Goal: Information Seeking & Learning: Learn about a topic

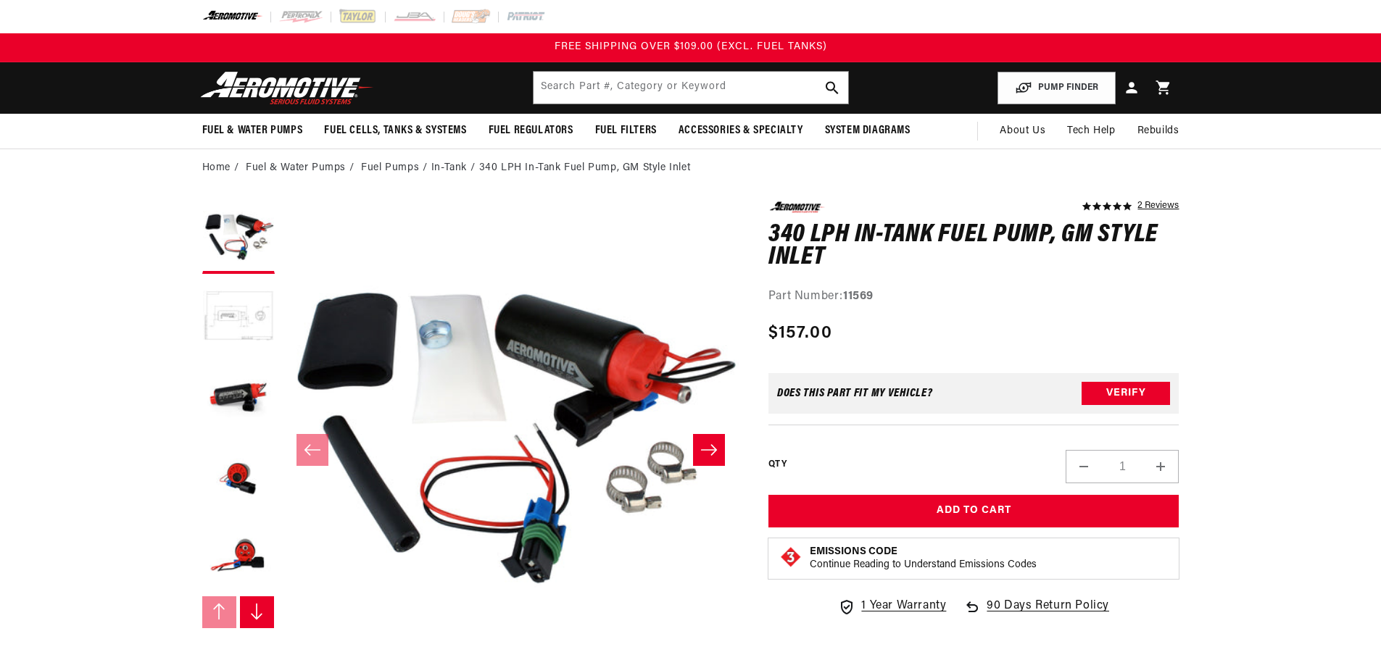
click at [240, 322] on button "Load image 2 in gallery view" at bounding box center [238, 317] width 72 height 72
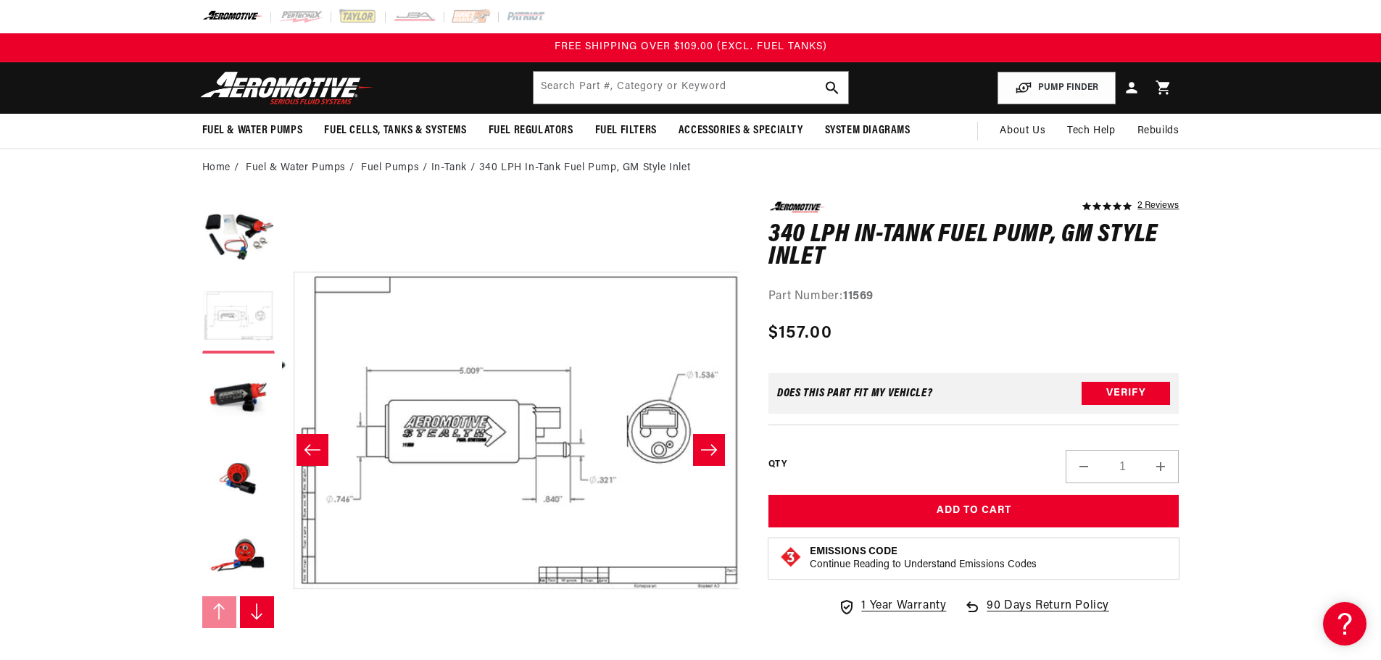
scroll to position [0, 457]
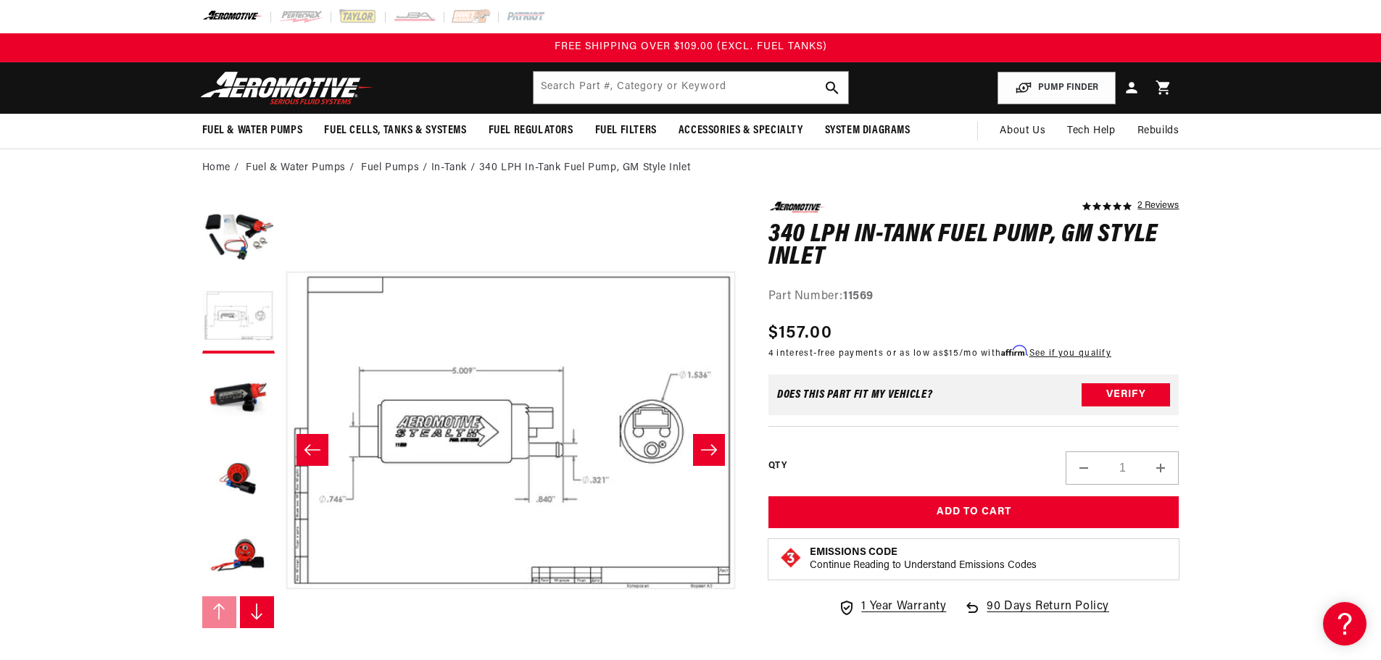
click at [265, 610] on button "Slide right" at bounding box center [257, 612] width 35 height 32
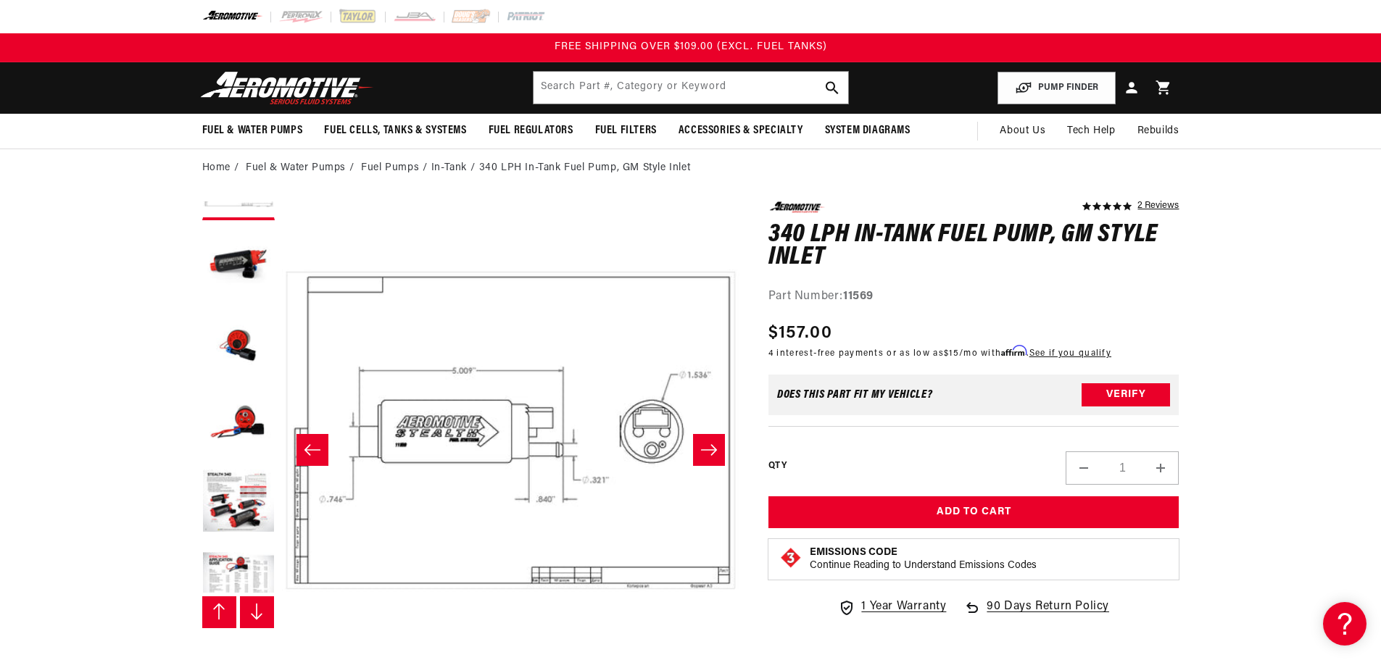
scroll to position [159, 0]
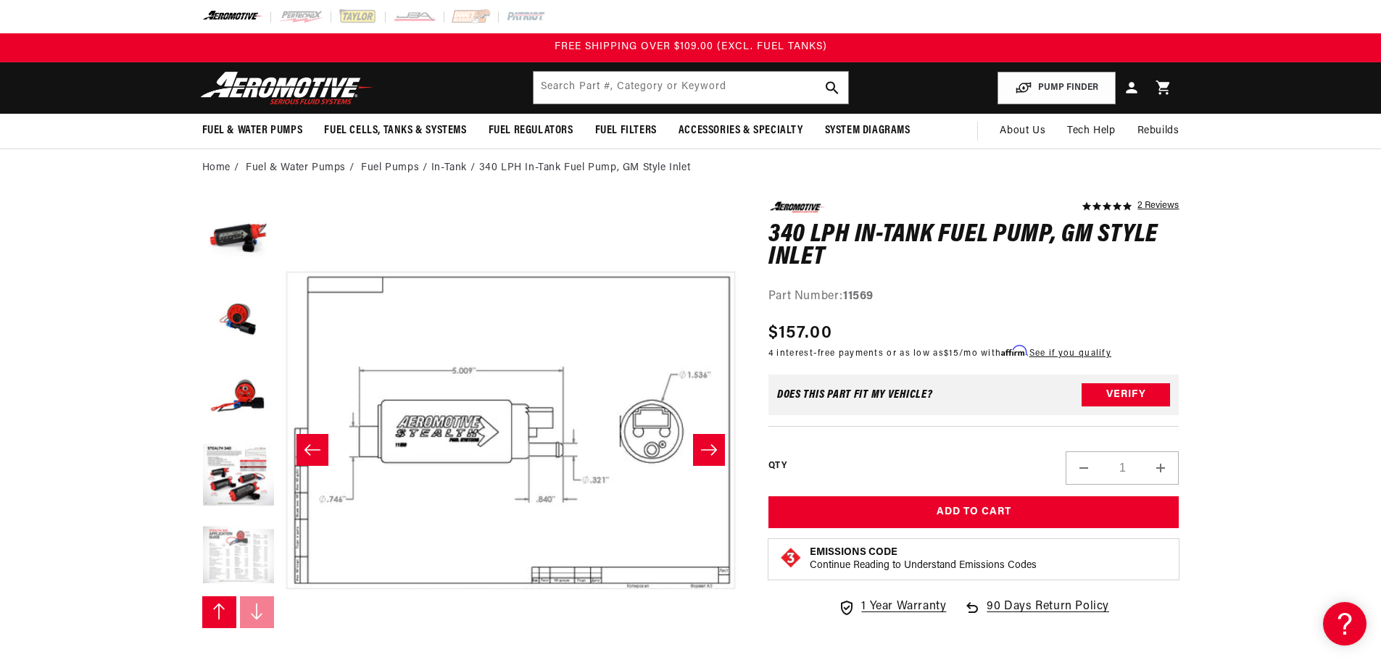
click at [242, 539] on button "Load image 7 in gallery view" at bounding box center [238, 556] width 72 height 72
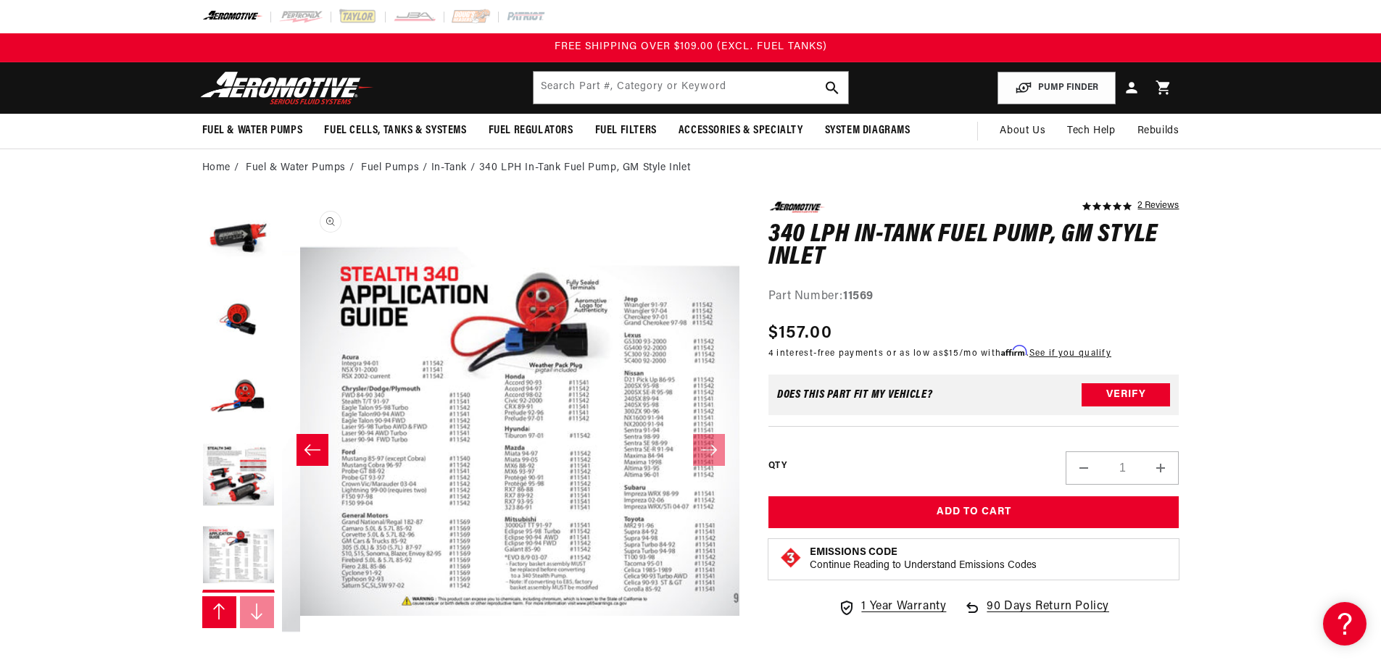
scroll to position [0, 2745]
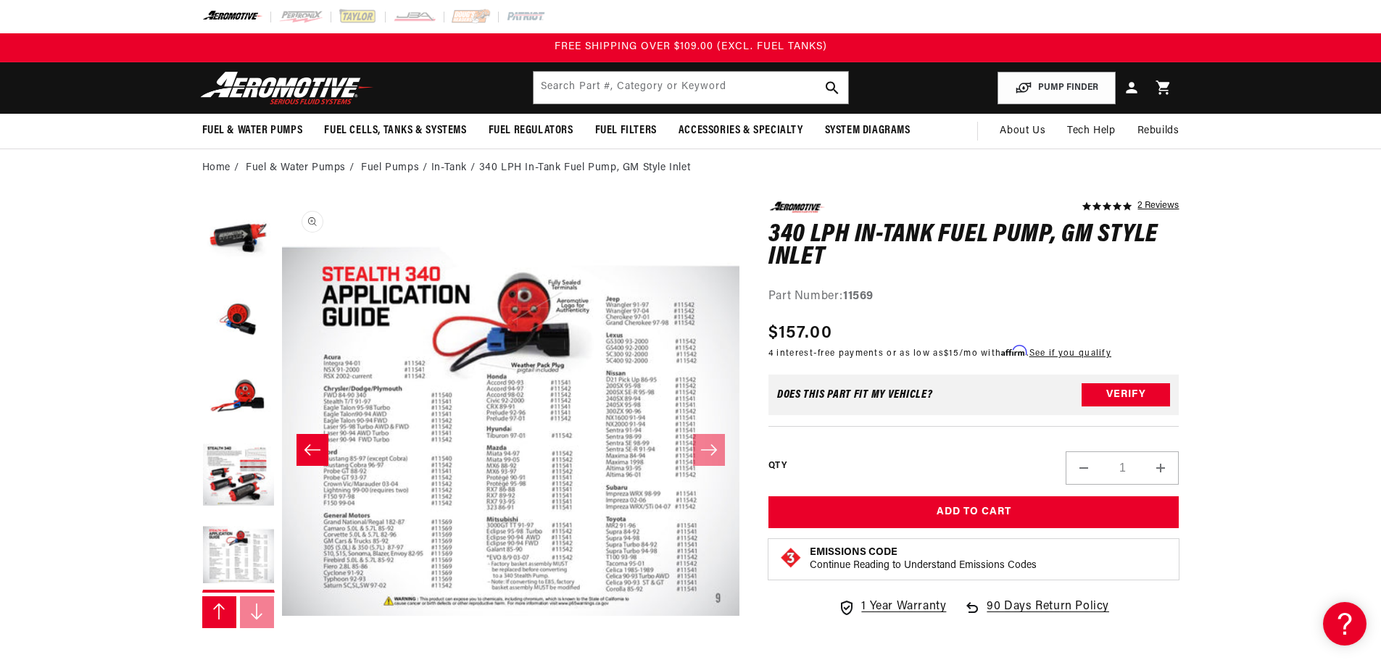
click at [282, 660] on button "Open media 7 in modal" at bounding box center [282, 660] width 0 height 0
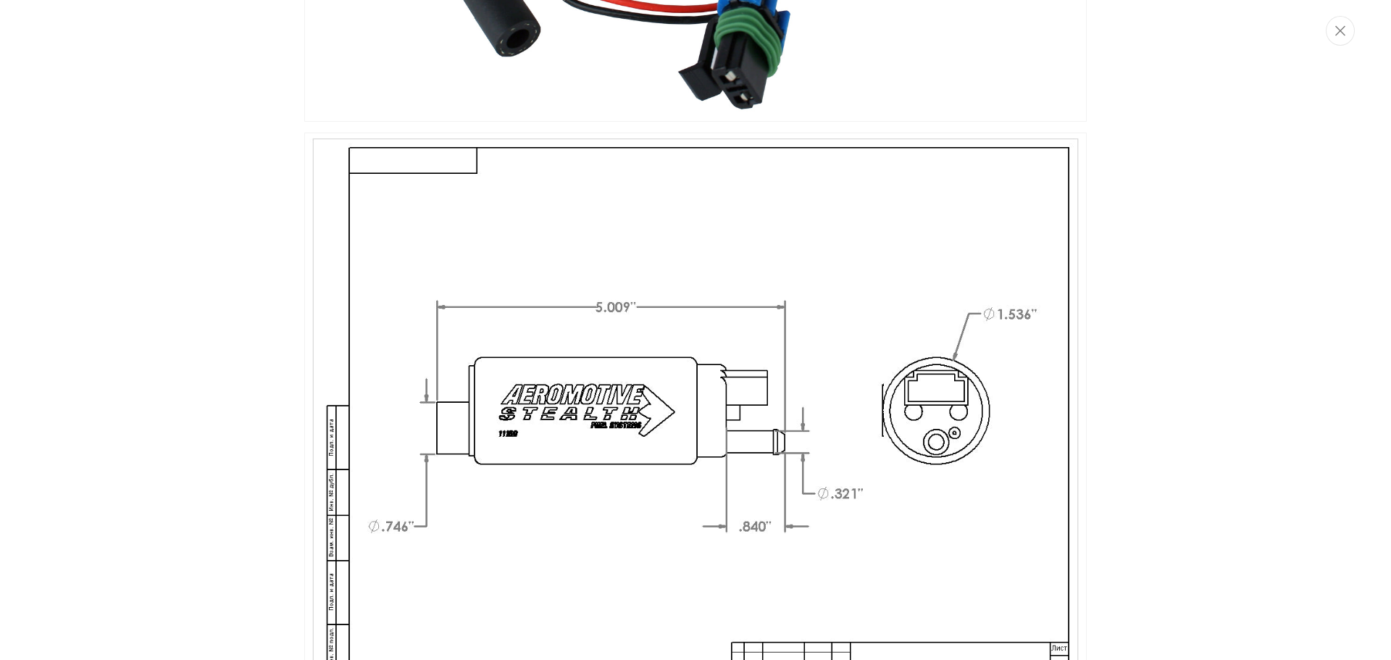
scroll to position [0, 0]
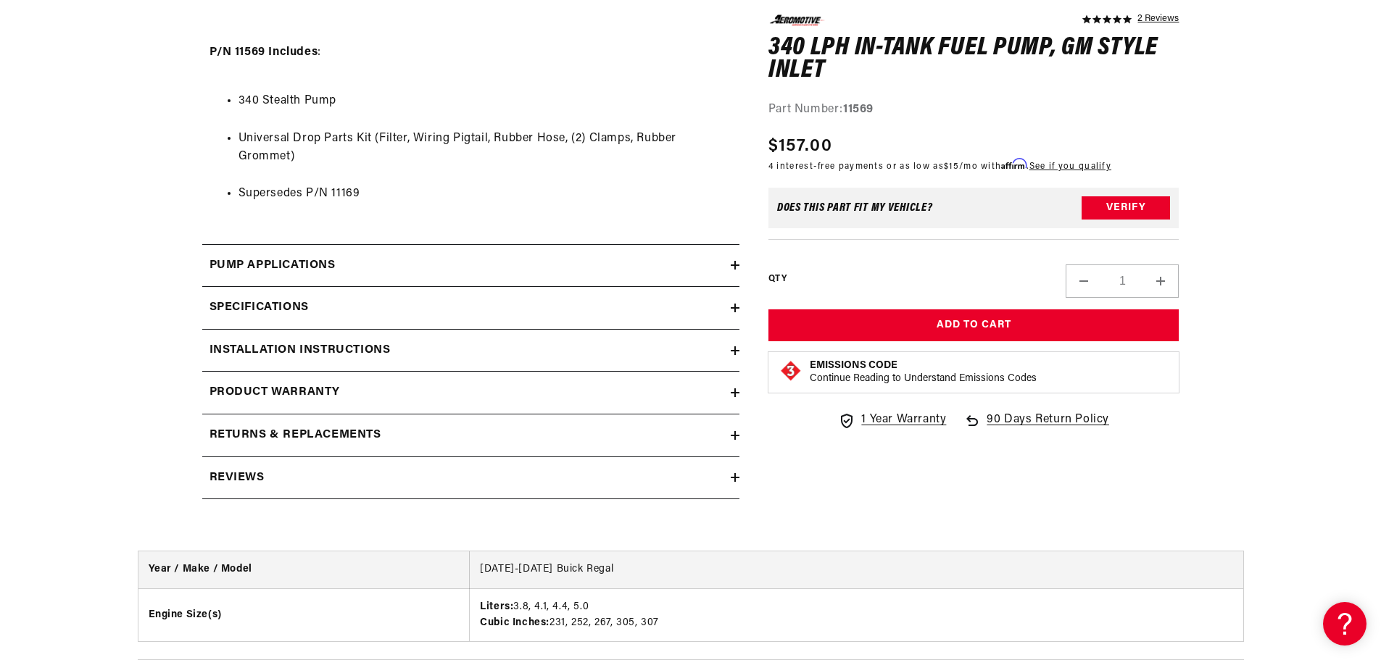
scroll to position [1449, 0]
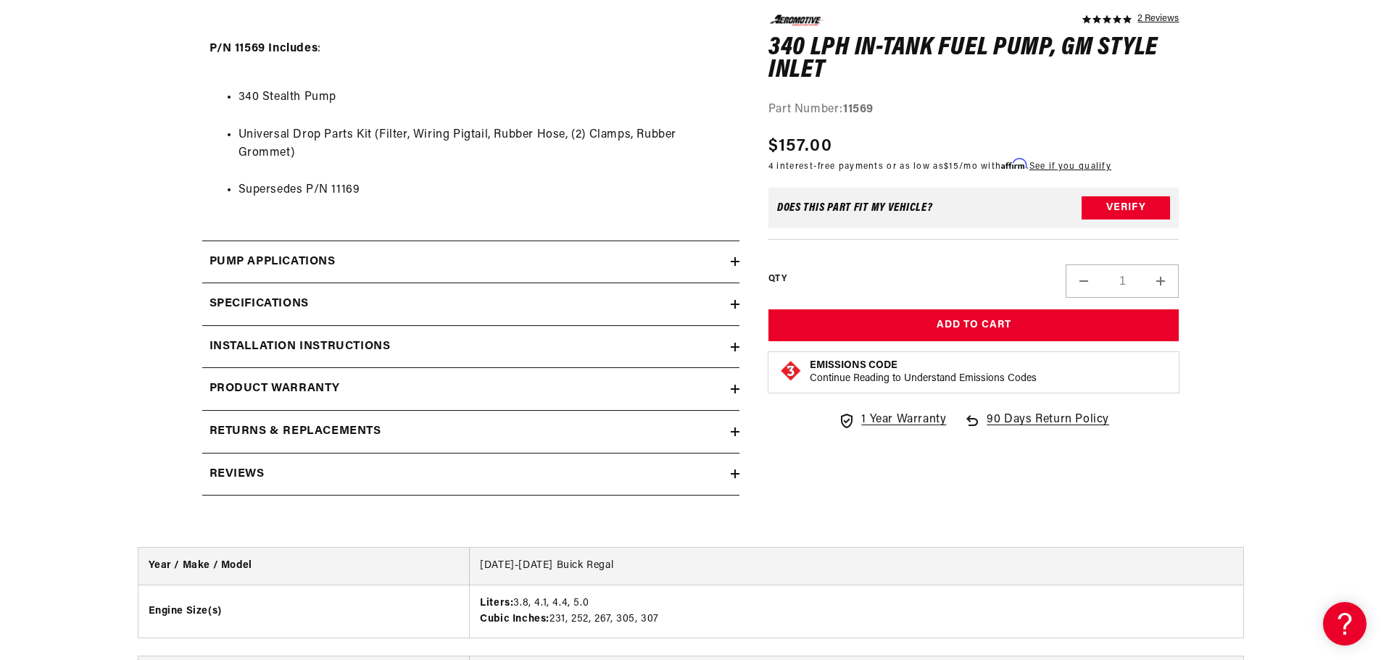
click at [283, 304] on h2 "Specifications" at bounding box center [258, 304] width 99 height 19
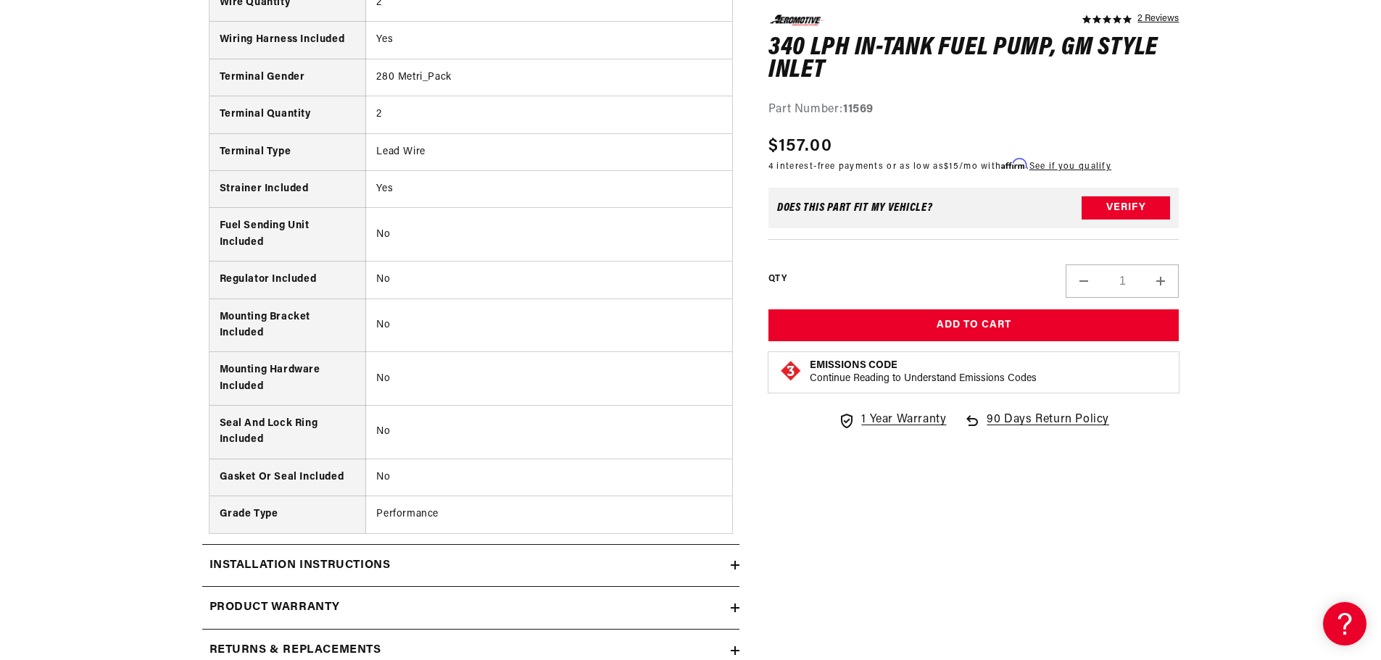
scroll to position [2392, 0]
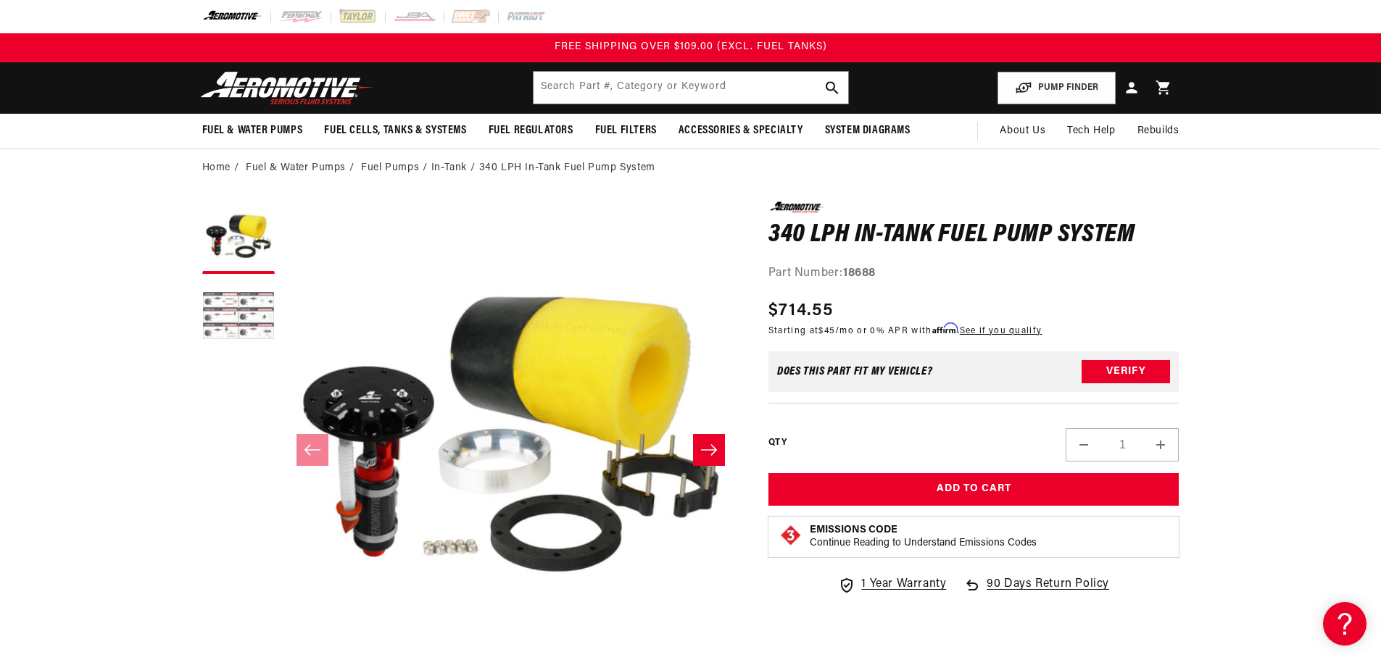
click at [248, 325] on button "Load image 2 in gallery view" at bounding box center [238, 317] width 72 height 72
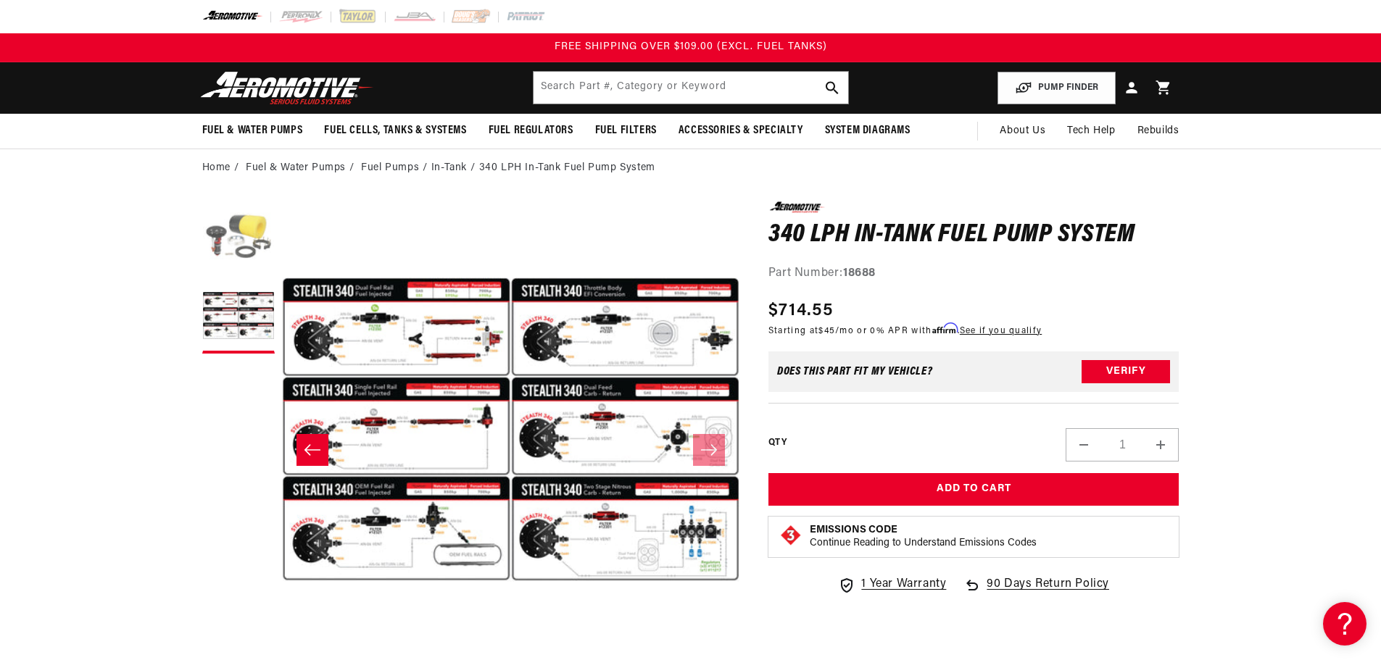
click at [236, 212] on button "Load image 1 in gallery view" at bounding box center [238, 237] width 72 height 72
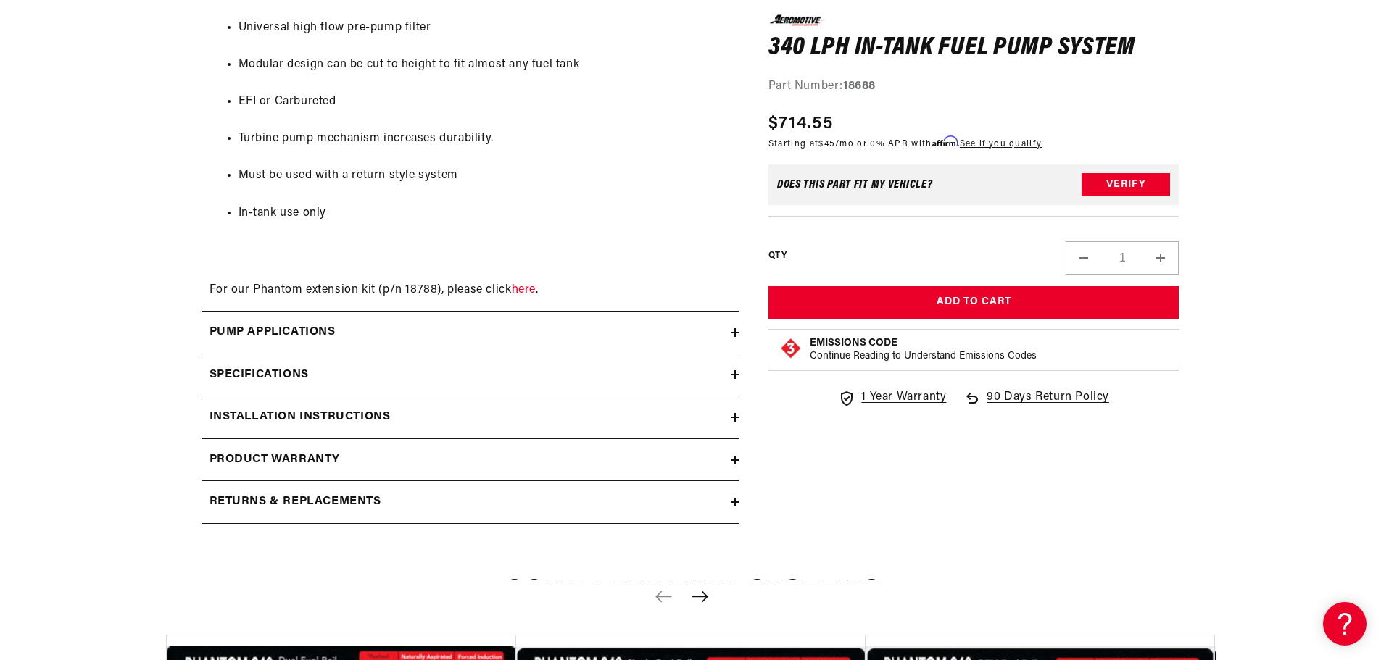
scroll to position [1594, 0]
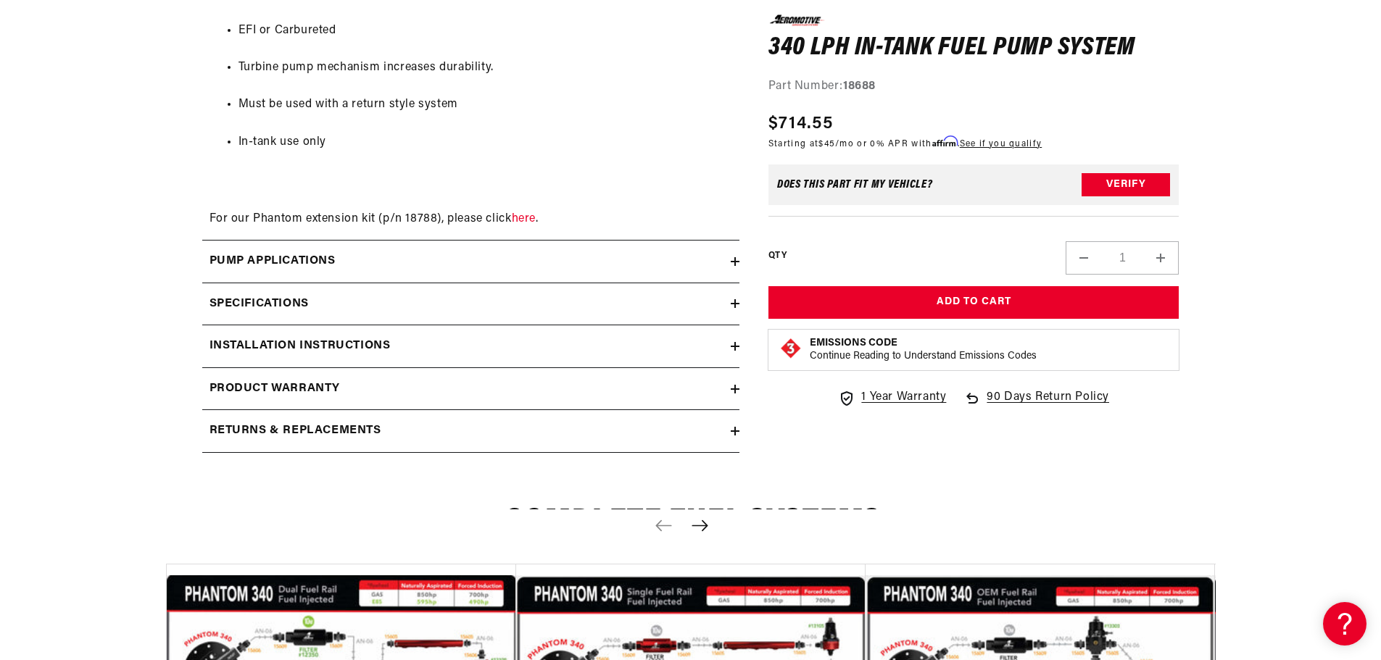
click at [265, 314] on h2 "Specifications" at bounding box center [258, 304] width 99 height 19
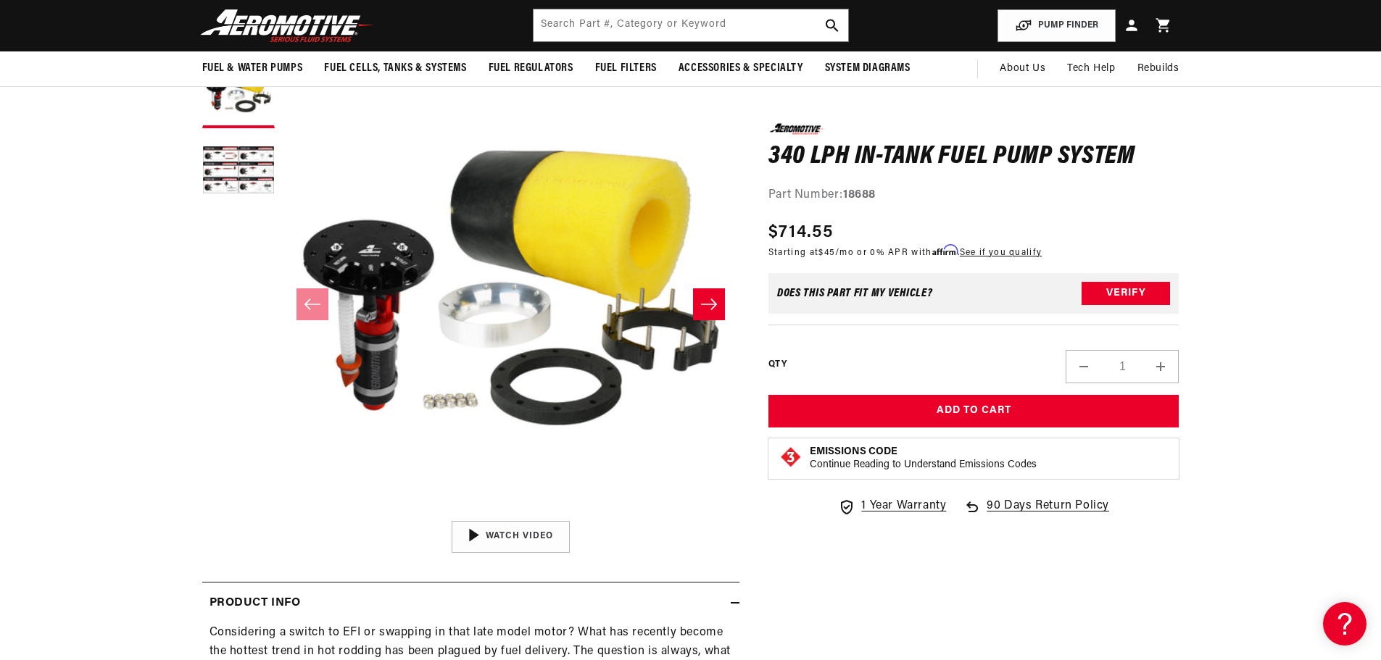
scroll to position [145, 0]
